Goal: Task Accomplishment & Management: Manage account settings

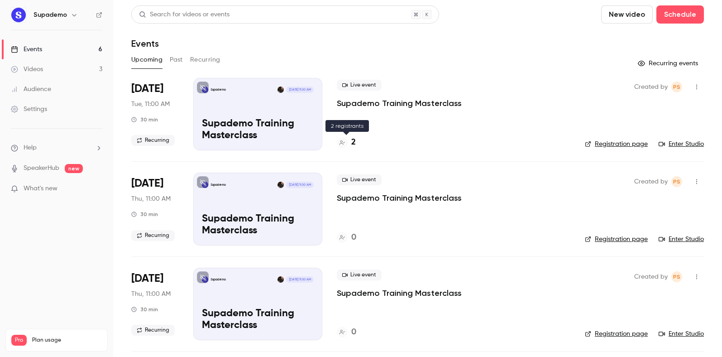
click at [355, 139] on h4 "2" at bounding box center [353, 142] width 5 height 12
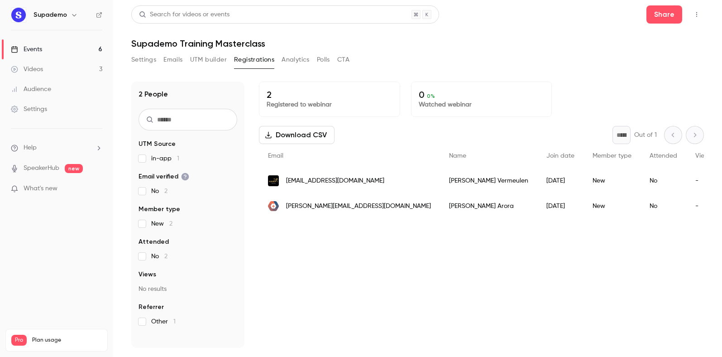
click at [38, 48] on div "Events" at bounding box center [26, 49] width 31 height 9
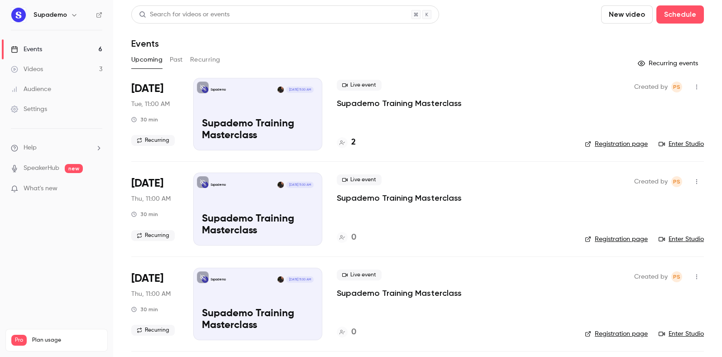
click at [420, 106] on p "Supademo Training Masterclass" at bounding box center [399, 103] width 125 height 11
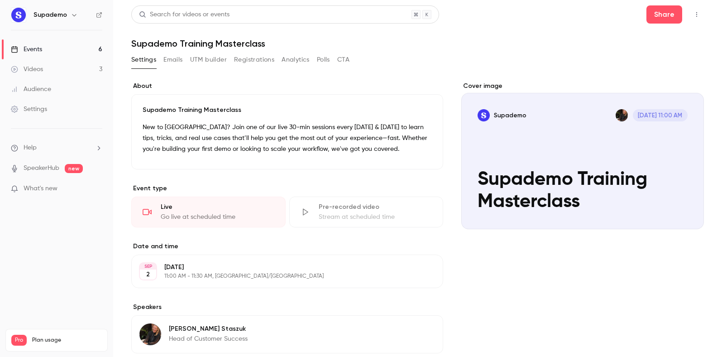
click at [699, 15] on icon "button" at bounding box center [696, 14] width 7 height 6
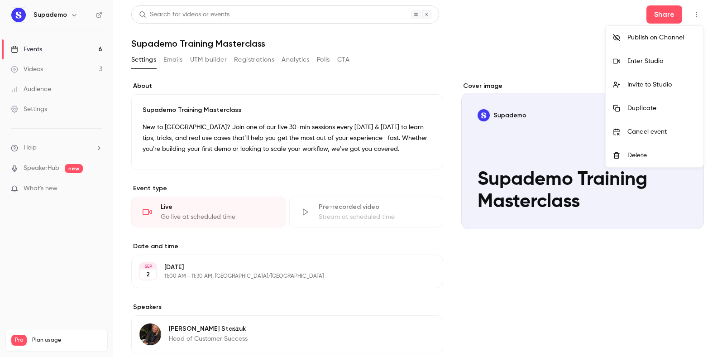
click at [650, 66] on li "Enter Studio" at bounding box center [655, 61] width 98 height 24
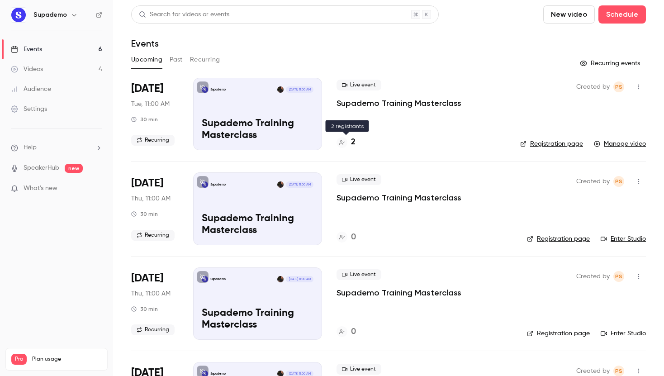
click at [353, 140] on h4 "2" at bounding box center [353, 142] width 5 height 12
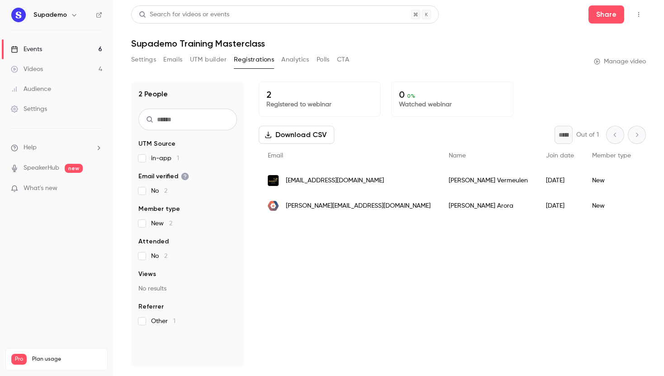
click at [347, 181] on div "[EMAIL_ADDRESS][DOMAIN_NAME]" at bounding box center [349, 180] width 181 height 25
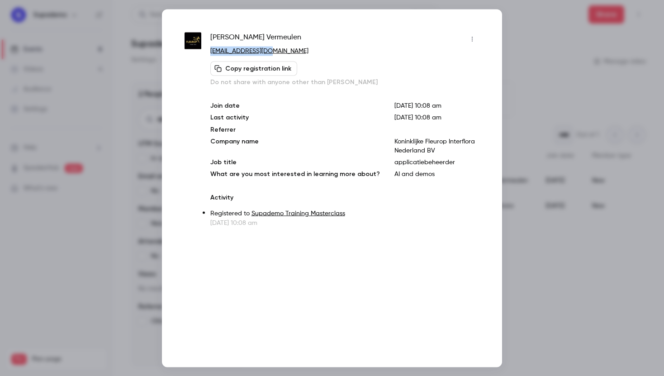
drag, startPoint x: 272, startPoint y: 51, endPoint x: 208, endPoint y: 53, distance: 63.4
click at [208, 53] on div "[PERSON_NAME] [EMAIL_ADDRESS][DOMAIN_NAME] Copy registration link Do not share …" at bounding box center [332, 130] width 295 height 196
copy link "[EMAIL_ADDRESS][DOMAIN_NAME]"
drag, startPoint x: 538, startPoint y: 54, endPoint x: 535, endPoint y: 23, distance: 31.3
click at [541, 49] on div at bounding box center [332, 188] width 664 height 376
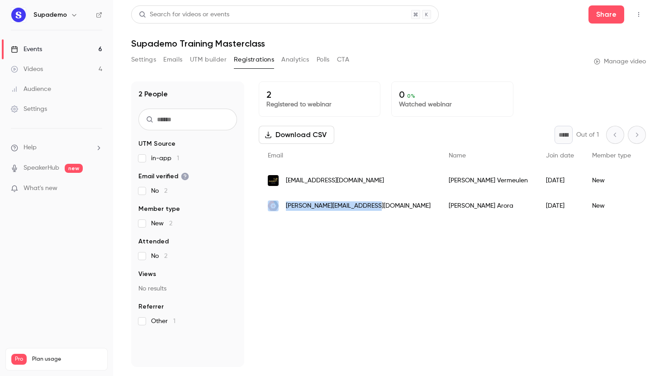
drag, startPoint x: 376, startPoint y: 206, endPoint x: 282, endPoint y: 210, distance: 94.2
click at [282, 210] on div "[PERSON_NAME][EMAIL_ADDRESS][DOMAIN_NAME]" at bounding box center [349, 205] width 181 height 25
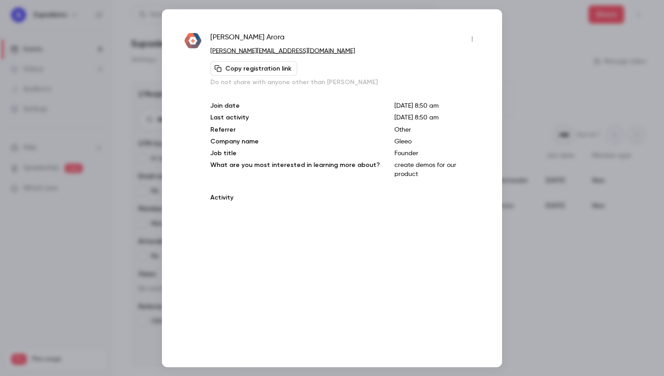
copy div "[PERSON_NAME][EMAIL_ADDRESS][DOMAIN_NAME]"
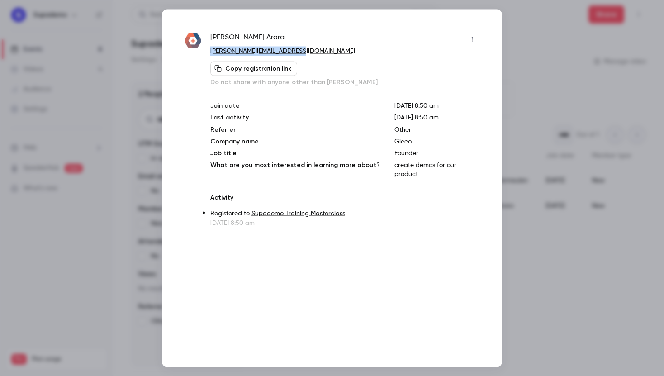
drag, startPoint x: 240, startPoint y: 53, endPoint x: 210, endPoint y: 54, distance: 29.9
click at [210, 54] on p "[PERSON_NAME][EMAIL_ADDRESS][DOMAIN_NAME]" at bounding box center [344, 51] width 269 height 10
copy link "[PERSON_NAME][EMAIL_ADDRESS][DOMAIN_NAME]"
click at [559, 26] on div at bounding box center [332, 188] width 664 height 376
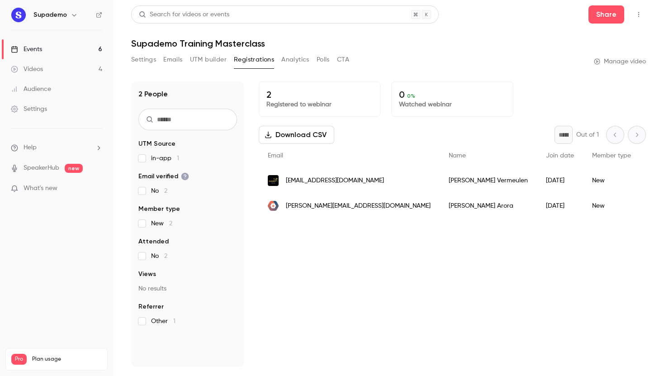
click at [638, 17] on icon "button" at bounding box center [638, 14] width 7 height 6
click at [579, 108] on div "Delete" at bounding box center [604, 108] width 69 height 9
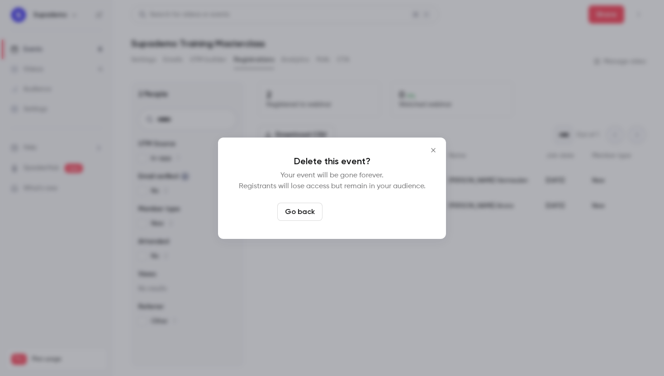
click at [365, 216] on button "Delete event" at bounding box center [356, 212] width 61 height 18
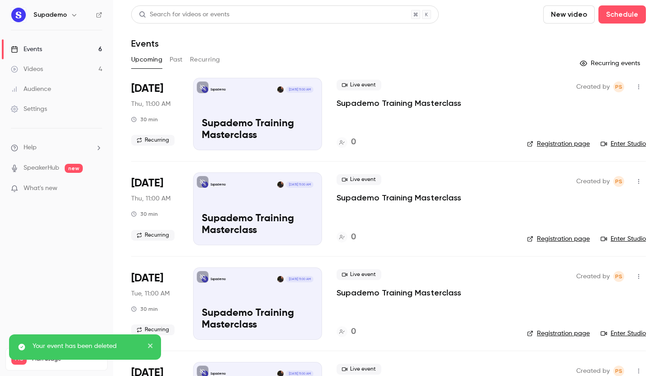
click at [49, 68] on link "Videos 4" at bounding box center [56, 69] width 113 height 20
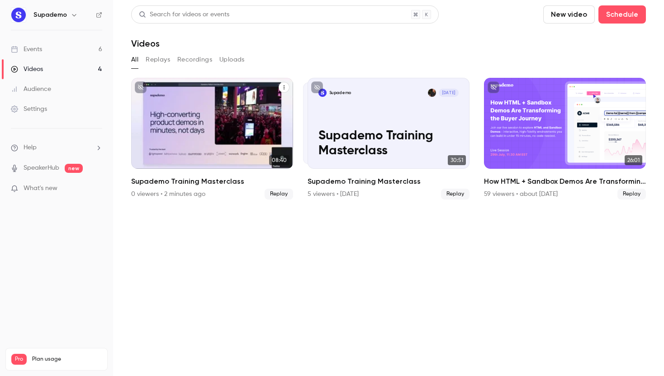
click at [283, 87] on icon "Supademo Training Masterclass" at bounding box center [284, 87] width 5 height 5
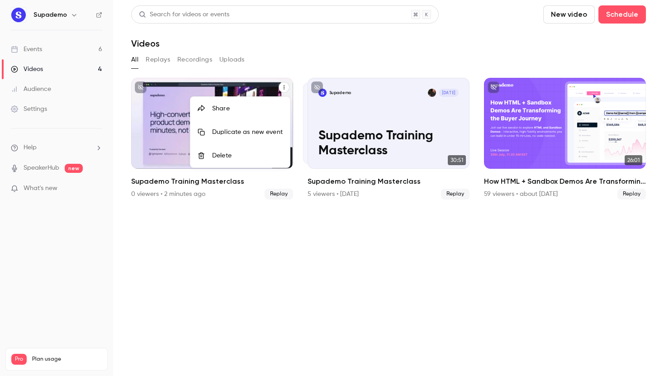
click at [222, 155] on div "Delete" at bounding box center [247, 155] width 71 height 9
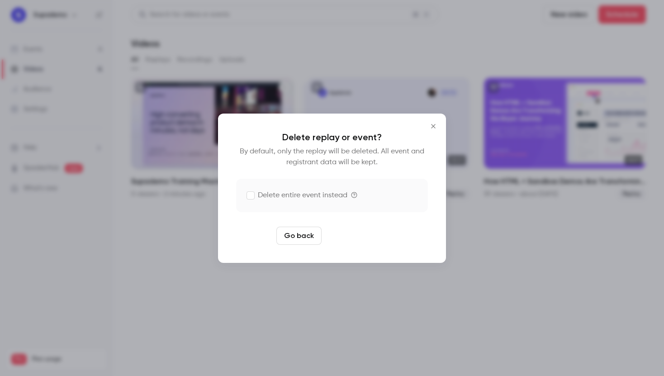
click at [354, 237] on button "Delete replay" at bounding box center [356, 236] width 63 height 18
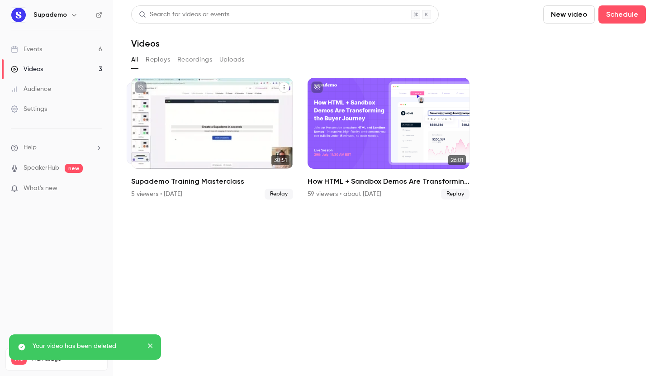
click at [287, 86] on button "Supademo Training Masterclass" at bounding box center [284, 87] width 11 height 11
click at [222, 105] on div "Share" at bounding box center [247, 108] width 69 height 9
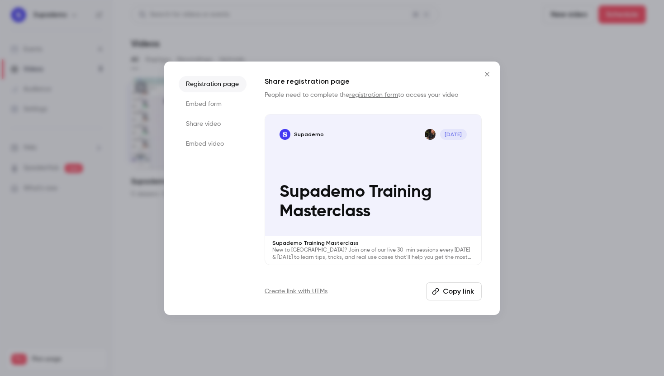
click at [456, 294] on button "Copy link" at bounding box center [454, 291] width 56 height 18
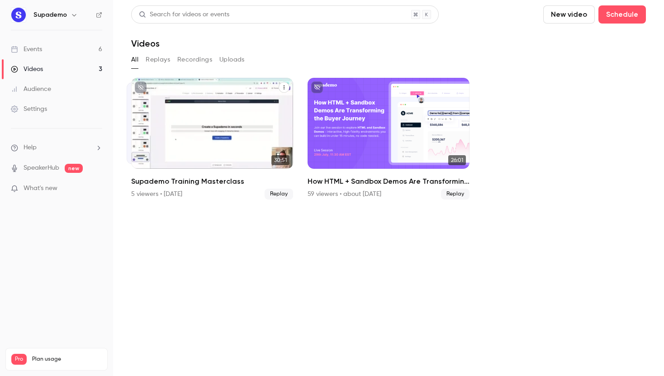
click at [129, 131] on div "Supademo [DATE] Supademo Training Masterclass" at bounding box center [200, 123] width 146 height 82
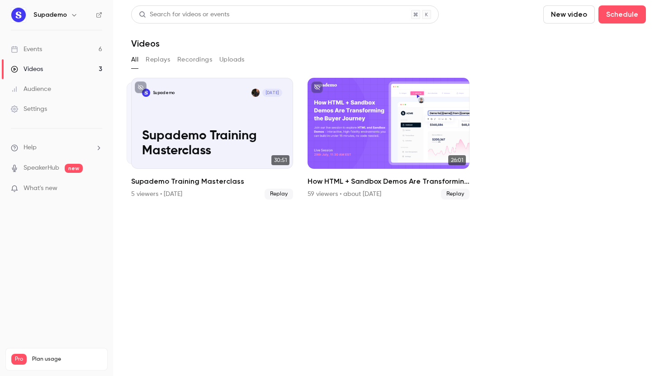
click at [195, 59] on button "Recordings" at bounding box center [194, 59] width 35 height 14
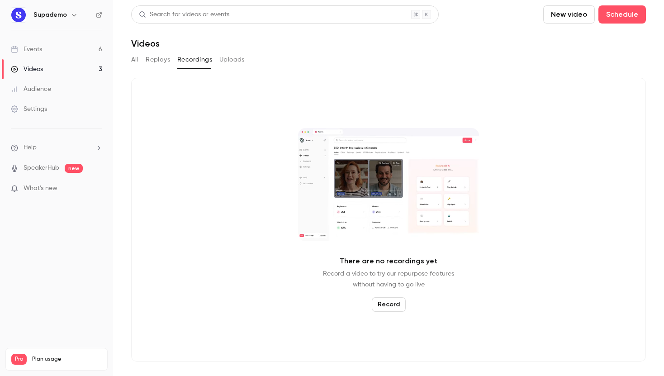
click at [154, 59] on button "Replays" at bounding box center [158, 59] width 24 height 14
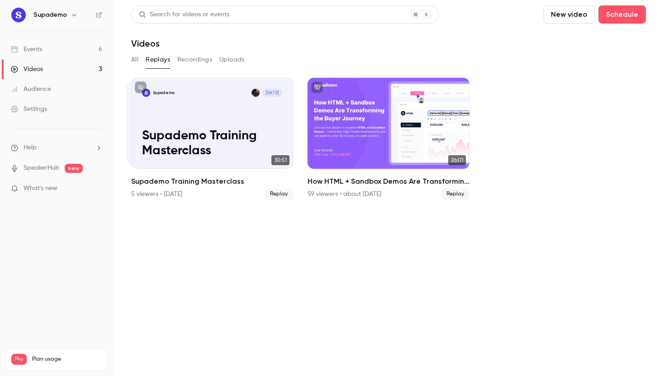
click at [135, 58] on button "All" at bounding box center [134, 59] width 7 height 14
